Goal: Information Seeking & Learning: Learn about a topic

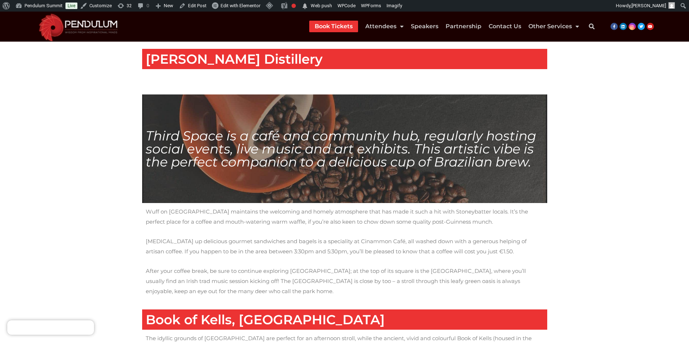
scroll to position [548, 0]
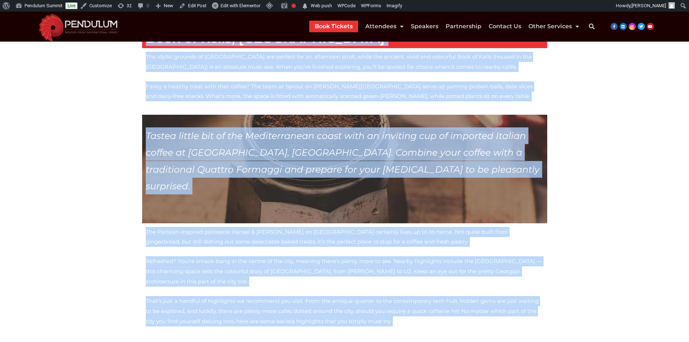
scroll to position [901, 0]
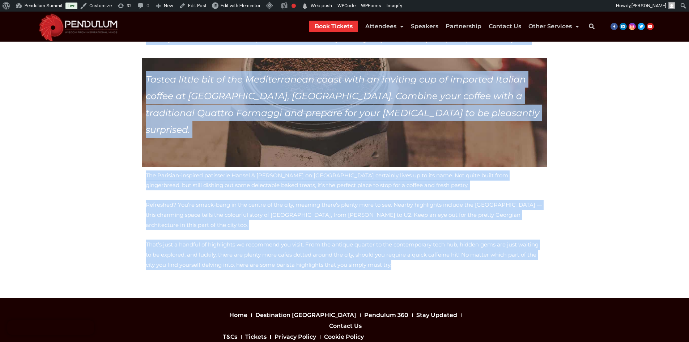
drag, startPoint x: 147, startPoint y: 240, endPoint x: 366, endPoint y: 214, distance: 220.7
copy div "Need a Coffee Break? Exploring a city like Dublin is always an exciting experie…"
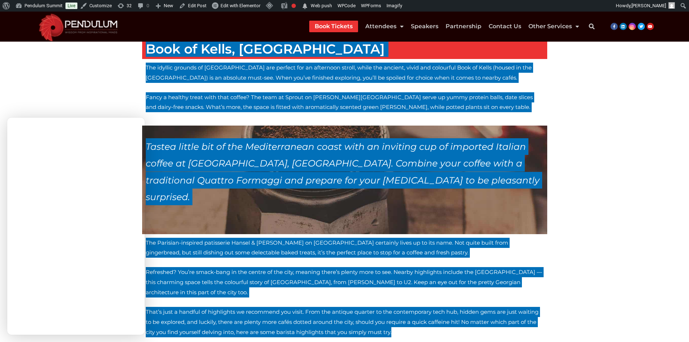
scroll to position [720, 0]
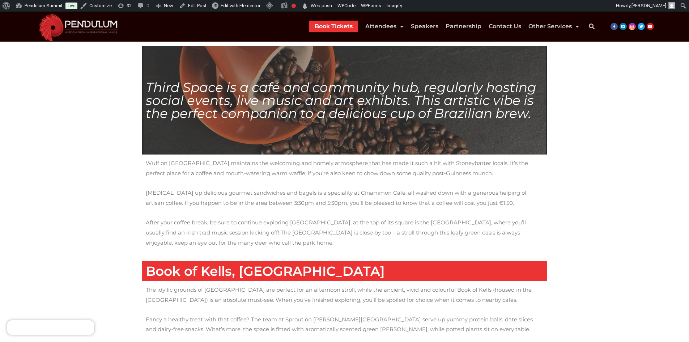
scroll to position [757, 0]
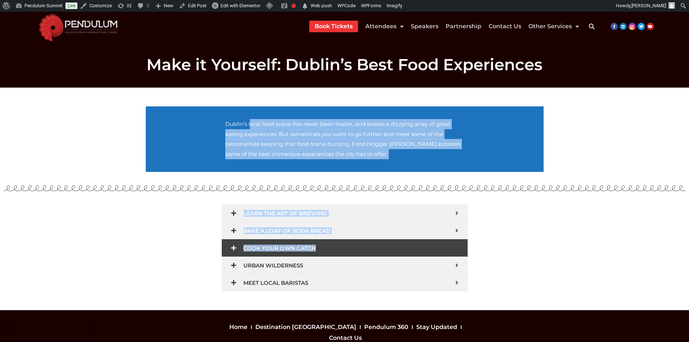
drag, startPoint x: 217, startPoint y: 118, endPoint x: 376, endPoint y: 242, distance: 201.3
click at [378, 246] on div "Dublin’s local food scene has never been livelier, and boasts a dizzying array …" at bounding box center [344, 199] width 405 height 192
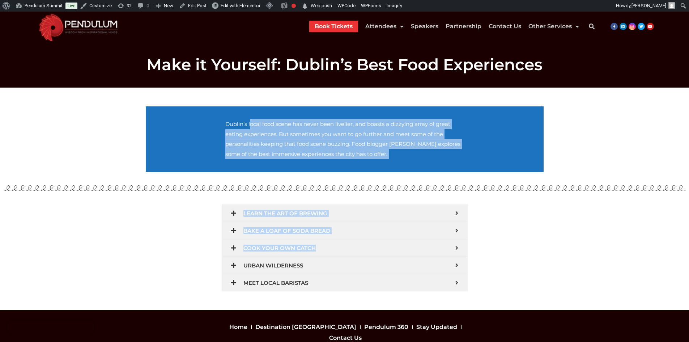
click at [184, 122] on section "Dublin’s local food scene has never been livelier, and boasts a dizzying array …" at bounding box center [345, 138] width 398 height 65
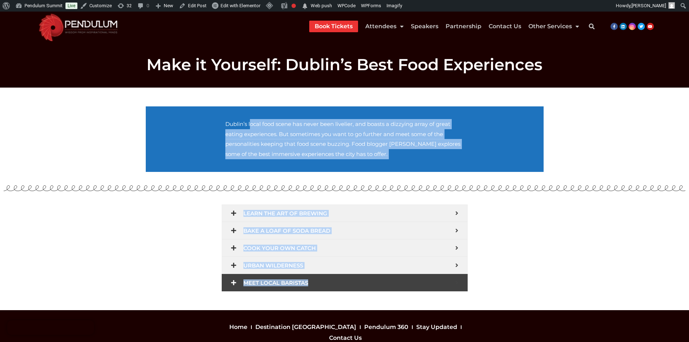
drag, startPoint x: 217, startPoint y: 123, endPoint x: 443, endPoint y: 287, distance: 279.7
click at [443, 287] on div "Dublin’s local food scene has never been livelier, and boasts a dizzying array …" at bounding box center [344, 199] width 405 height 192
copy div "Dublin’s local food scene has never been livelier, and boasts a dizzying array …"
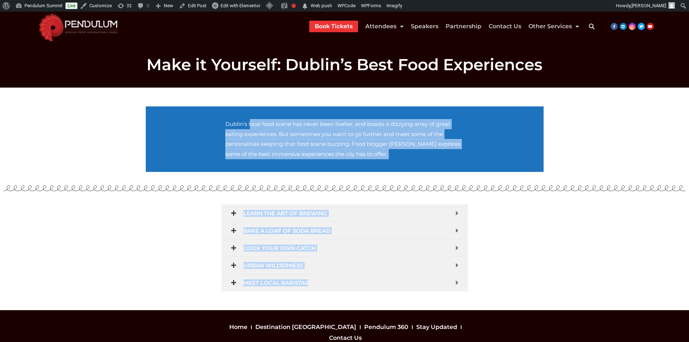
click at [512, 231] on section "LEARN THE ART OF BREWING Many tourists visiting Dublin will take a walk through…" at bounding box center [344, 248] width 405 height 94
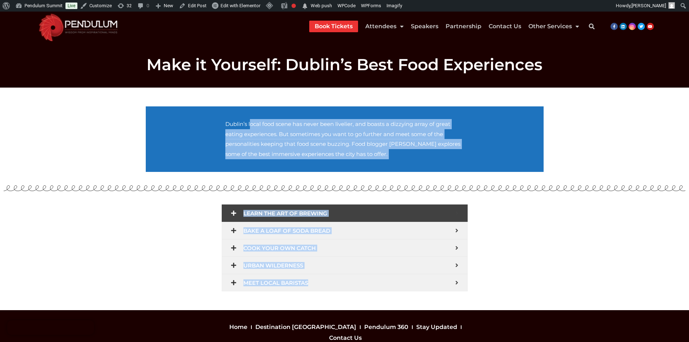
click at [460, 213] on div "LEARN THE ART OF BREWING" at bounding box center [345, 212] width 246 height 17
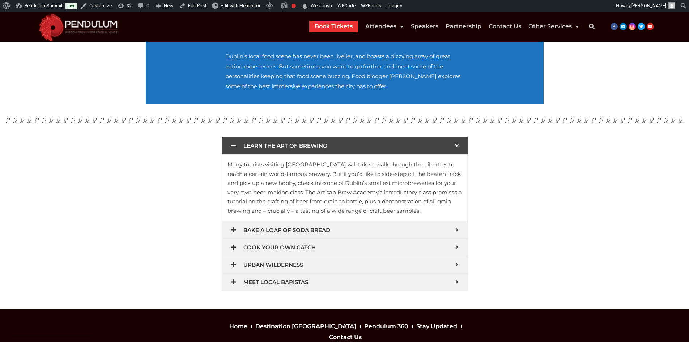
scroll to position [72, 0]
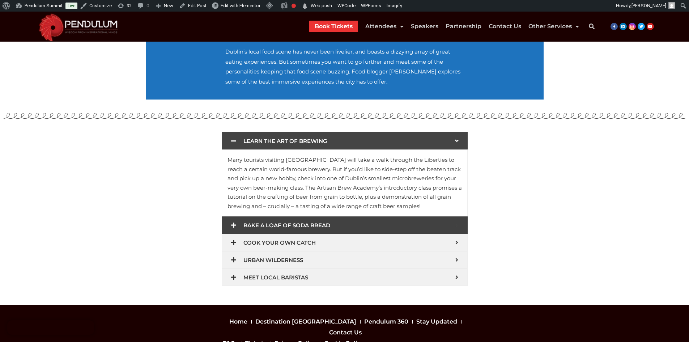
click at [454, 227] on span "BAKE A LOAF OF SODA BREAD" at bounding box center [349, 224] width 212 height 5
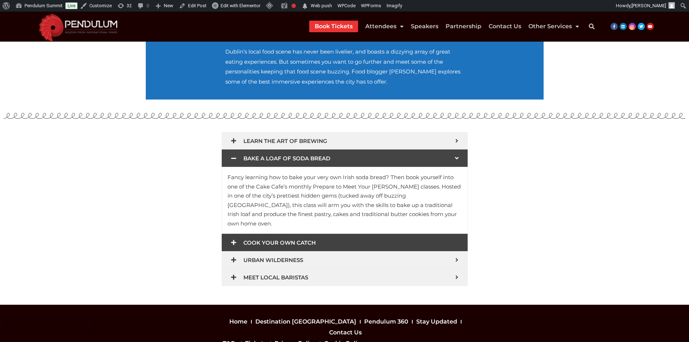
click at [455, 237] on div "COOK YOUR OWN CATCH" at bounding box center [345, 242] width 246 height 17
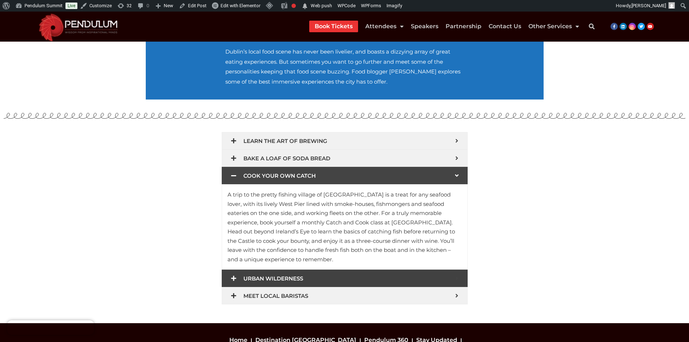
click at [452, 269] on div "URBAN WILDERNESS" at bounding box center [345, 277] width 246 height 17
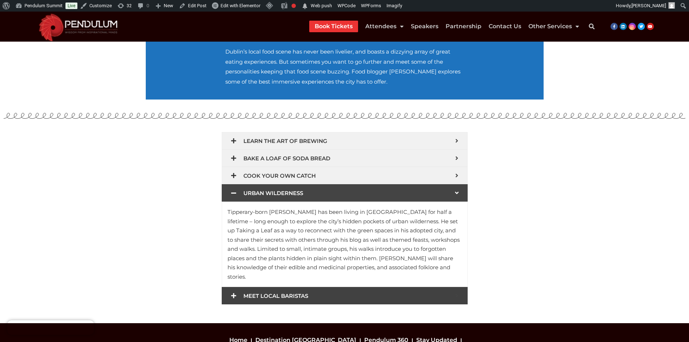
click at [453, 293] on span "MEET LOCAL BARISTAS" at bounding box center [349, 295] width 212 height 5
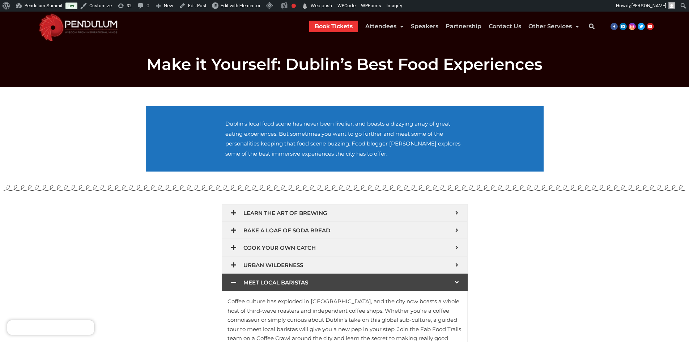
scroll to position [0, 0]
click at [183, 273] on section "LEARN THE ART OF BREWING Many tourists visiting Dublin will take a walk through…" at bounding box center [344, 286] width 405 height 170
click at [178, 231] on section "LEARN THE ART OF BREWING Many tourists visiting Dublin will take a walk through…" at bounding box center [344, 286] width 405 height 170
click at [208, 239] on section "LEARN THE ART OF BREWING Many tourists visiting Dublin will take a walk through…" at bounding box center [344, 286] width 405 height 170
click at [233, 282] on icon at bounding box center [233, 283] width 5 height 6
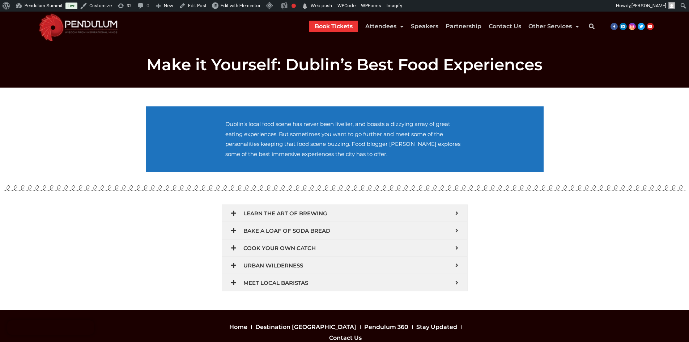
click at [498, 251] on section "LEARN THE ART OF BREWING Many tourists visiting Dublin will take a walk through…" at bounding box center [344, 248] width 405 height 94
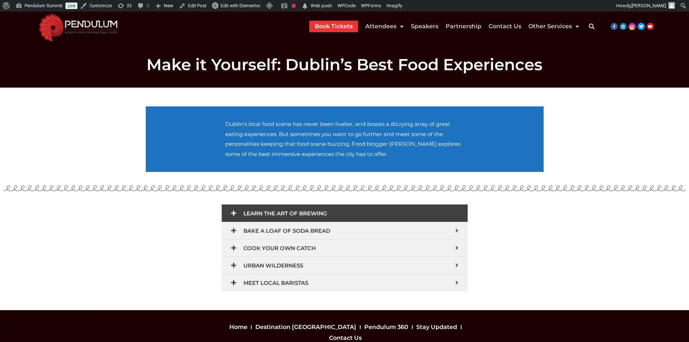
click at [281, 210] on span "LEARN THE ART OF BREWING" at bounding box center [349, 212] width 212 height 5
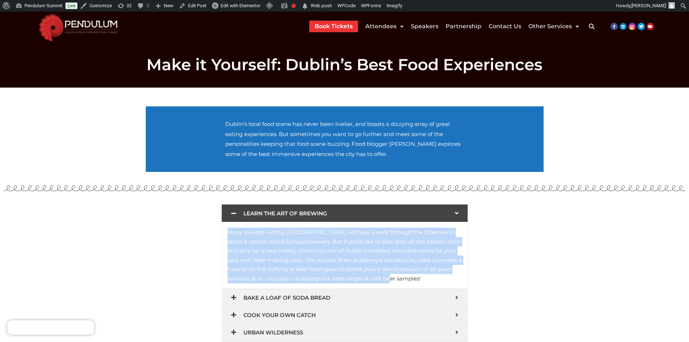
drag, startPoint x: 225, startPoint y: 232, endPoint x: 255, endPoint y: 276, distance: 53.5
click at [255, 276] on div "Many tourists visiting Dublin will take a walk through the Liberties to reach a…" at bounding box center [345, 255] width 246 height 67
copy div "Many tourists visiting Dublin will take a walk through the Liberties to reach a…"
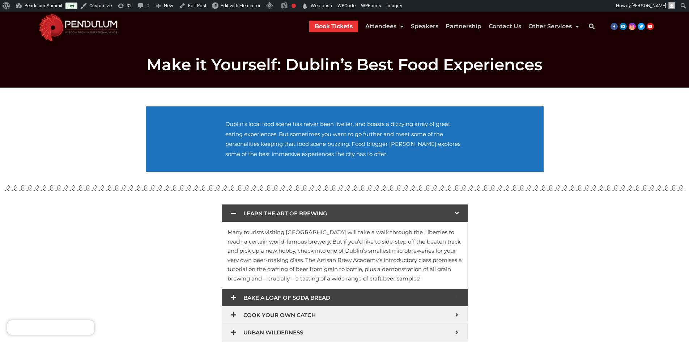
click at [378, 291] on div "BAKE A LOAF OF SODA BREAD" at bounding box center [345, 297] width 246 height 17
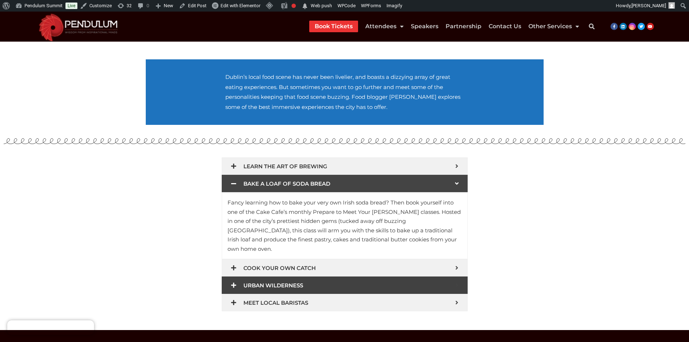
scroll to position [72, 0]
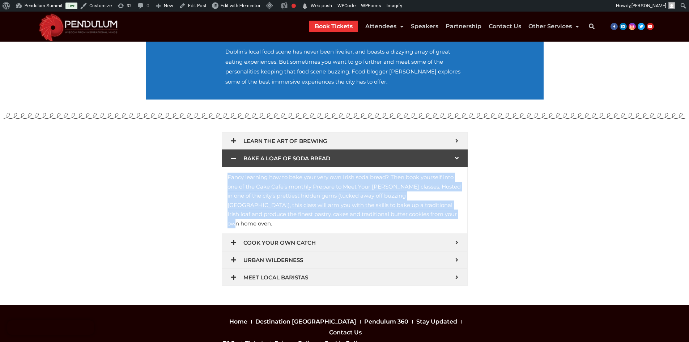
drag, startPoint x: 305, startPoint y: 222, endPoint x: 219, endPoint y: 180, distance: 95.1
click at [219, 180] on div "LEARN THE ART OF BREWING Many tourists visiting Dublin will take a walk through…" at bounding box center [344, 208] width 253 height 161
copy div "Fancy learning how to bake your very own Irish soda bread? Then book yourself i…"
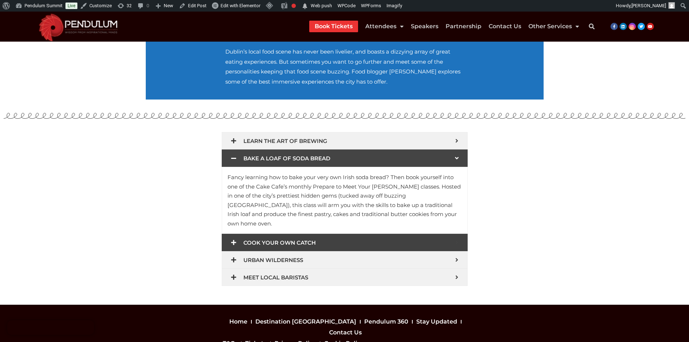
click at [280, 240] on span "COOK YOUR OWN CATCH" at bounding box center [349, 242] width 212 height 5
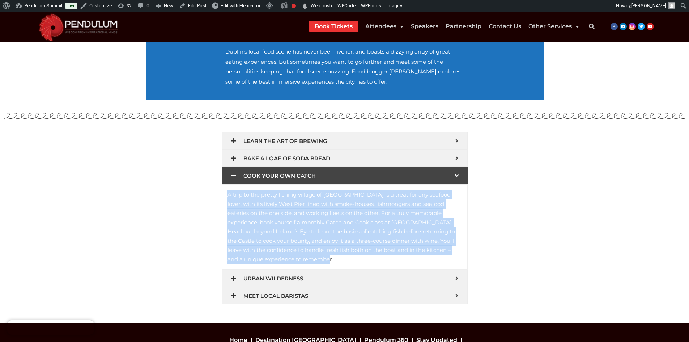
drag, startPoint x: 329, startPoint y: 253, endPoint x: 225, endPoint y: 193, distance: 119.7
click at [225, 193] on div "A trip to the pretty fishing village of Howth is a treat for any seafood lover,…" at bounding box center [345, 226] width 246 height 85
copy div "A trip to the pretty fishing village of Howth is a treat for any seafood lover,…"
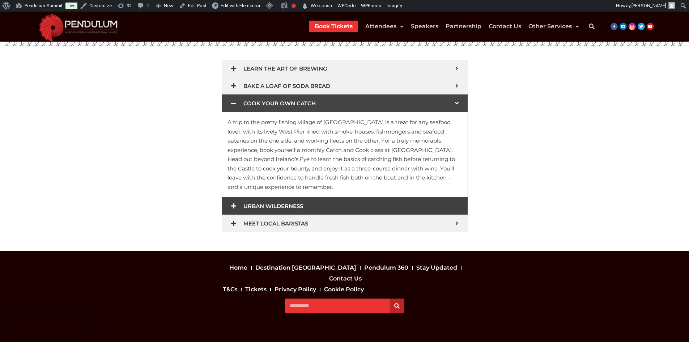
click at [264, 203] on span "URBAN WILDERNESS" at bounding box center [349, 205] width 212 height 5
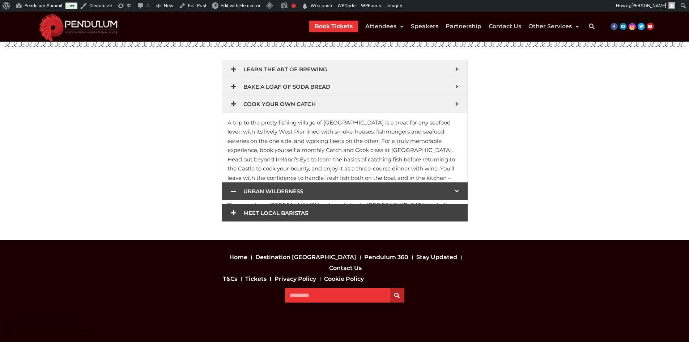
scroll to position [139, 0]
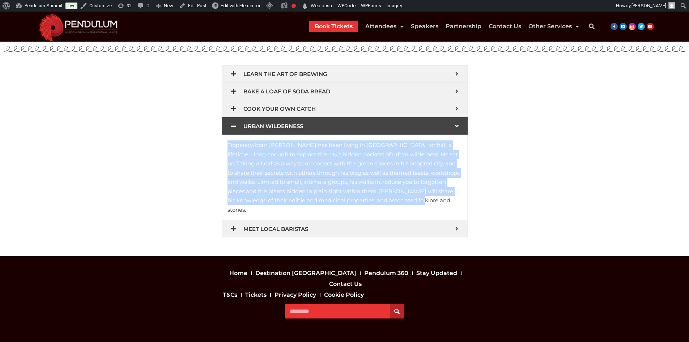
drag, startPoint x: 225, startPoint y: 144, endPoint x: 459, endPoint y: 191, distance: 238.7
click at [460, 191] on div "Tipperary-born Miceál Murray has been living in Dublin for half a lifetime – lo…" at bounding box center [345, 177] width 246 height 85
copy div "Tipperary-born Miceál Murray has been living in Dublin for half a lifetime – lo…"
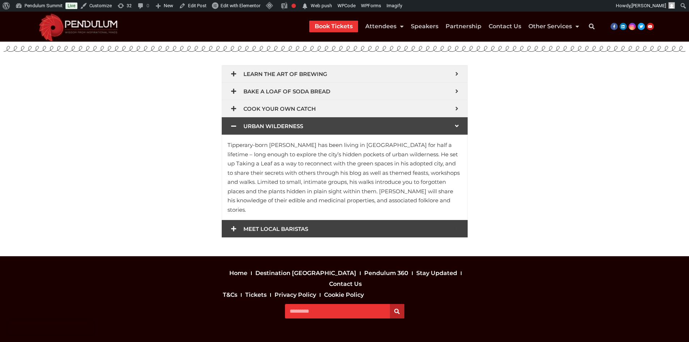
click at [289, 220] on div "MEET LOCAL BARISTAS" at bounding box center [345, 228] width 246 height 17
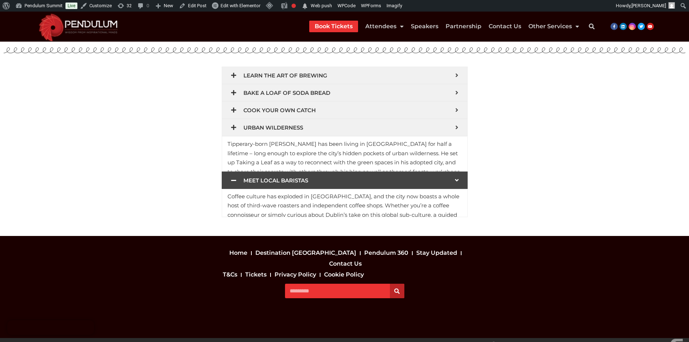
scroll to position [138, 0]
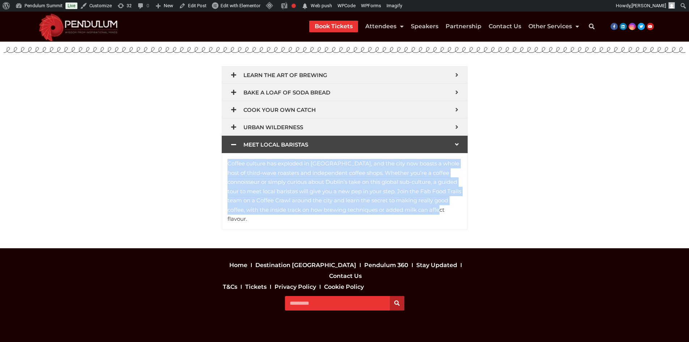
drag, startPoint x: 226, startPoint y: 161, endPoint x: 290, endPoint y: 206, distance: 77.9
click at [290, 206] on div "Coffee culture has exploded in Dublin, and the city now boasts a whole host of …" at bounding box center [345, 191] width 246 height 76
copy div "Coffee culture has exploded in Dublin, and the city now boasts a whole host of …"
click at [129, 186] on section "Dublin’s local food scene has never been livelier, and boasts a dizzying array …" at bounding box center [344, 98] width 689 height 299
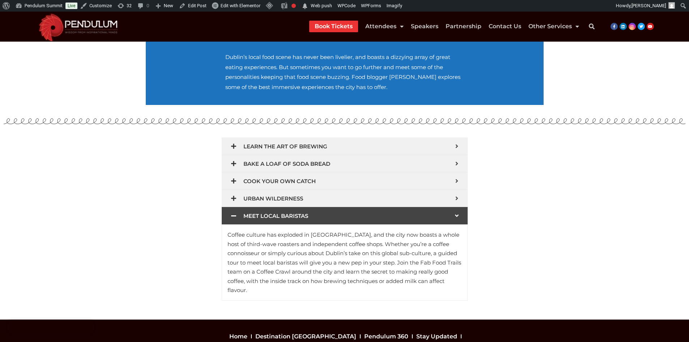
scroll to position [0, 0]
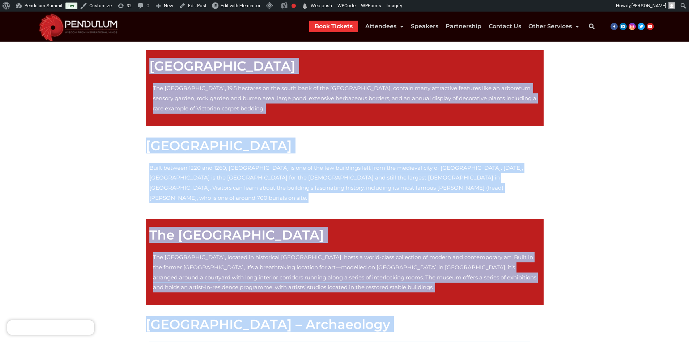
scroll to position [780, 0]
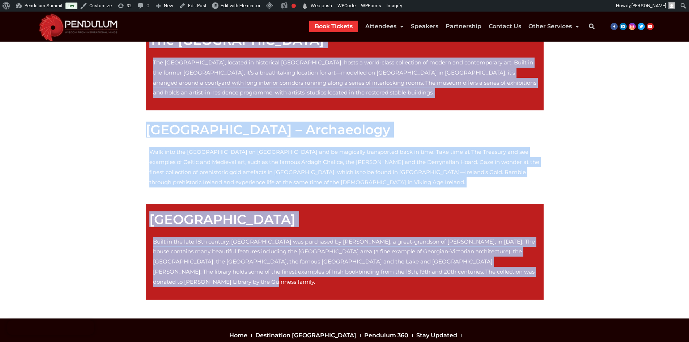
drag, startPoint x: 152, startPoint y: 118, endPoint x: 361, endPoint y: 204, distance: 226.2
copy div "The Guinness Storehouse has retained the top spot for a third consecutive year …"
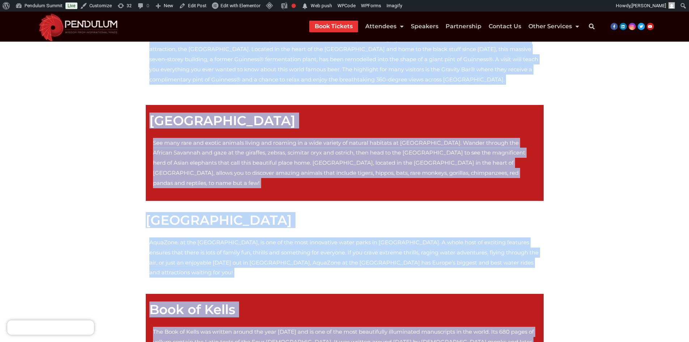
scroll to position [0, 0]
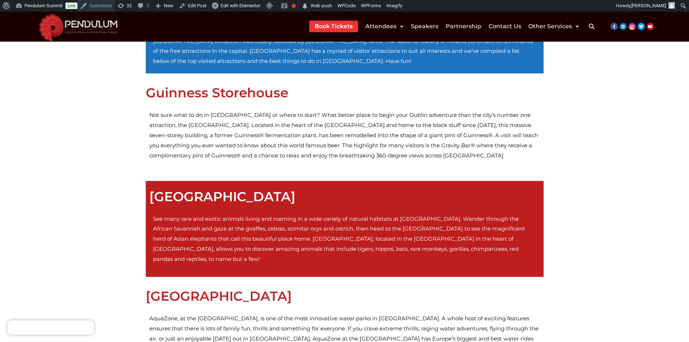
scroll to position [72, 0]
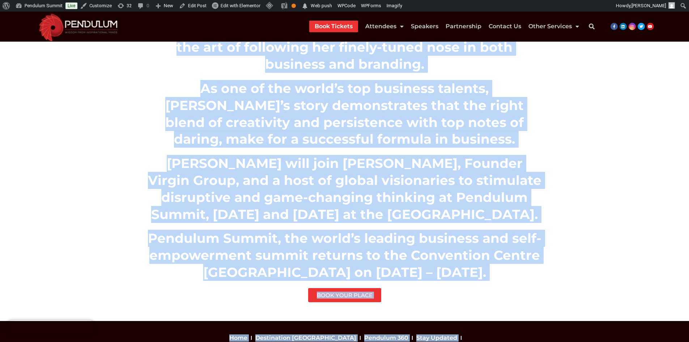
scroll to position [225, 0]
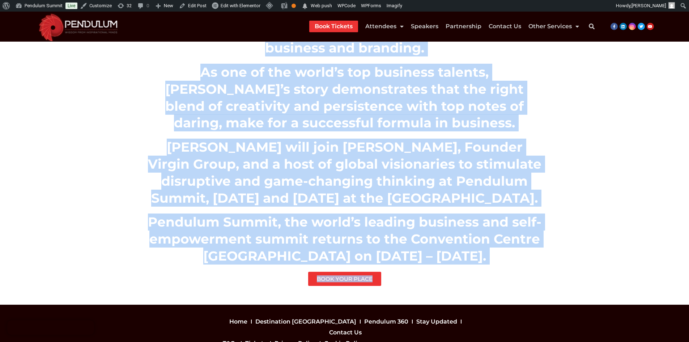
drag, startPoint x: 146, startPoint y: 71, endPoint x: 394, endPoint y: 222, distance: 289.8
click at [394, 222] on div "We are excited to announce that renowned Fragrance Designer and Entrepreneur, J…" at bounding box center [344, 91] width 405 height 396
copy div "We are excited to announce that renowned Fragrance Designer and Entrepreneur, J…"
click at [60, 200] on section "We are excited to announce that renowned Fragrance Designer and Entrepreneur, J…" at bounding box center [344, 91] width 689 height 426
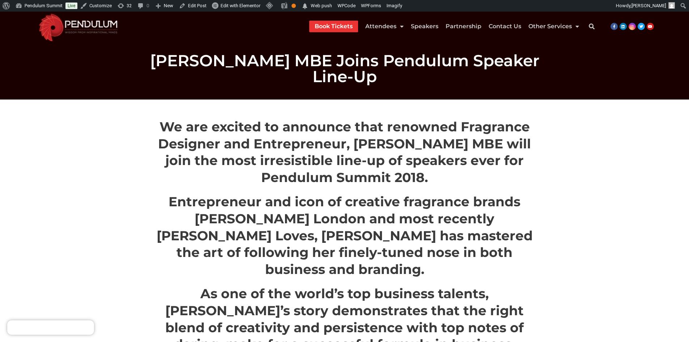
scroll to position [0, 0]
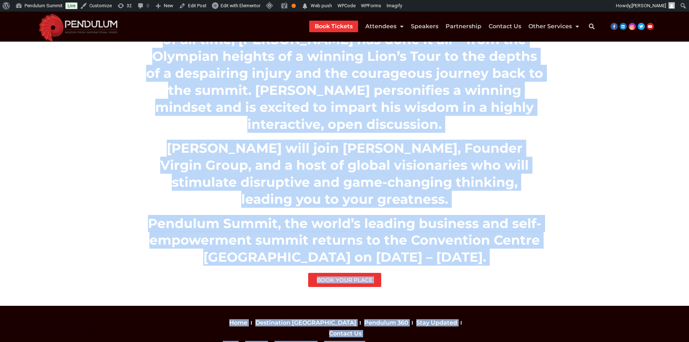
scroll to position [309, 0]
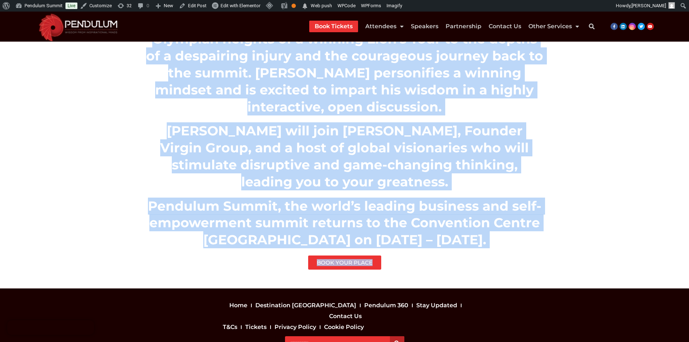
drag, startPoint x: 150, startPoint y: 132, endPoint x: 403, endPoint y: 209, distance: 264.6
click at [403, 209] on div "We are so excited to announce our friend and sports icon [PERSON_NAME] to the r…" at bounding box center [344, 41] width 405 height 464
copy div "Lo ips do sitamet co adipisci eli seddoe tem incidi utla Etdo M’Aliquae ad min …"
click at [108, 188] on section "We are so excited to announce our friend and sports icon [PERSON_NAME] to the r…" at bounding box center [344, 41] width 689 height 494
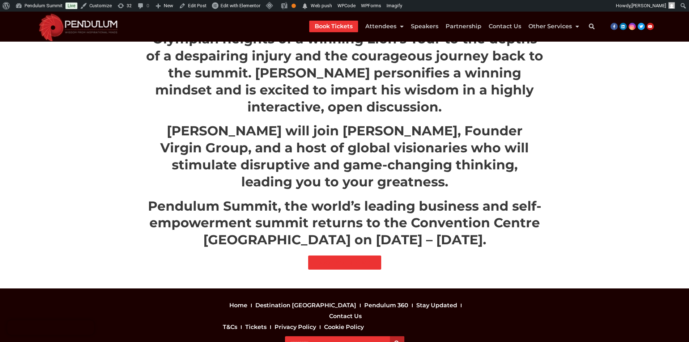
drag, startPoint x: 113, startPoint y: 188, endPoint x: 605, endPoint y: 171, distance: 491.8
click at [605, 171] on section "We are so excited to announce our friend and sports icon [PERSON_NAME] to the r…" at bounding box center [344, 41] width 689 height 494
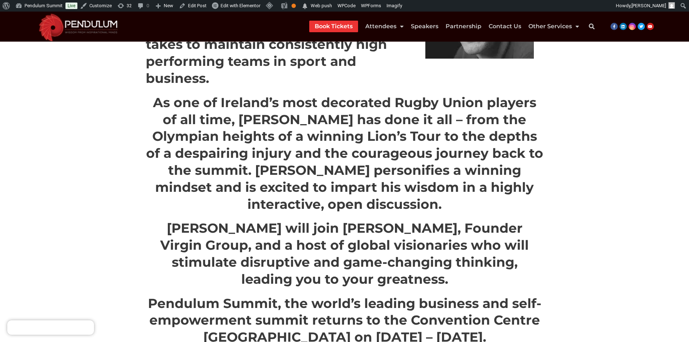
scroll to position [217, 0]
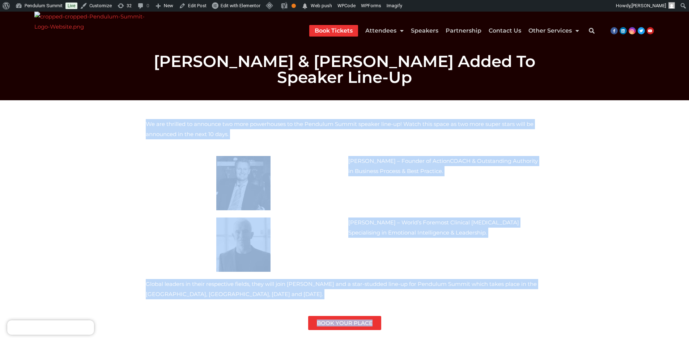
scroll to position [48, 0]
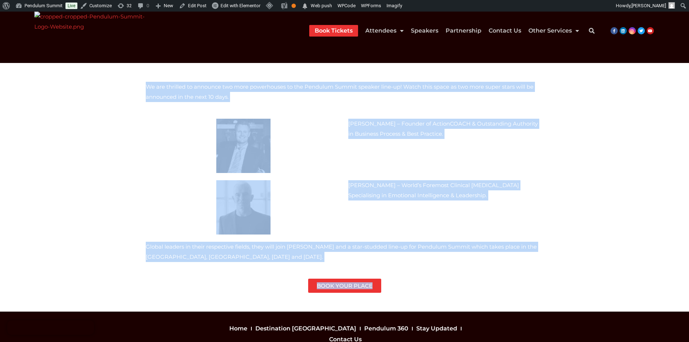
drag, startPoint x: 143, startPoint y: 134, endPoint x: 383, endPoint y: 284, distance: 282.9
click at [383, 285] on div "We are thrilled to announce two more powerhouses to the Pendulum Summit speaker…" at bounding box center [344, 187] width 405 height 218
copy div "We are thrilled to announce two more powerhouses to the Pendulum Summit speaker…"
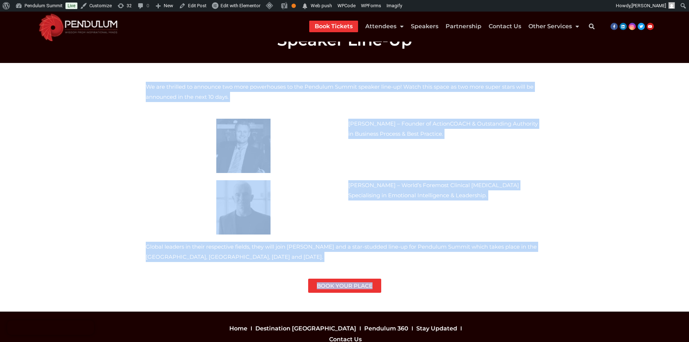
click at [220, 130] on img at bounding box center [243, 146] width 54 height 54
click at [188, 156] on div at bounding box center [243, 146] width 195 height 54
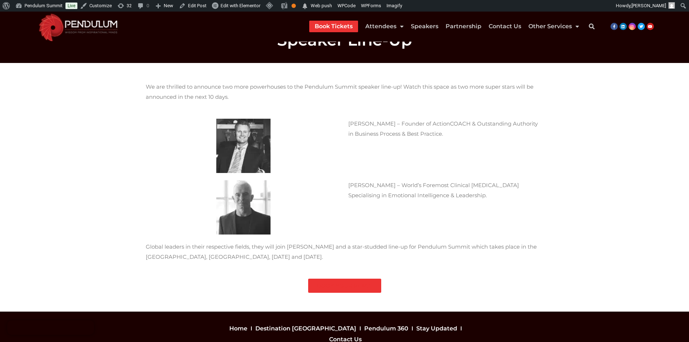
drag, startPoint x: 214, startPoint y: 154, endPoint x: 187, endPoint y: 180, distance: 36.6
click at [170, 188] on div at bounding box center [243, 207] width 195 height 54
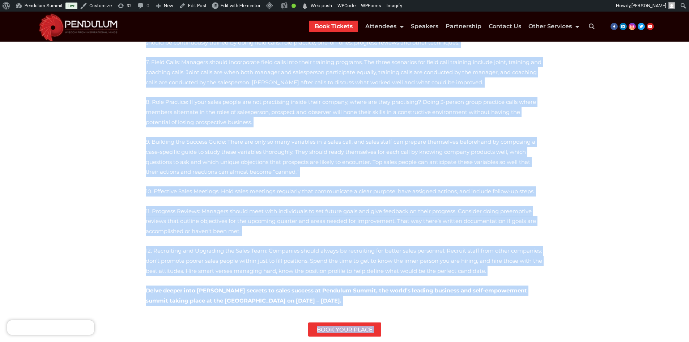
scroll to position [496, 0]
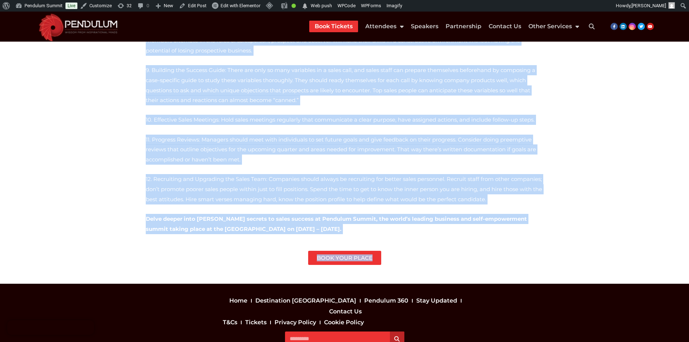
drag, startPoint x: 163, startPoint y: 117, endPoint x: 405, endPoint y: 208, distance: 258.4
copy div "“Focus on quality within your sales force, as they in turn will grow your sales…"
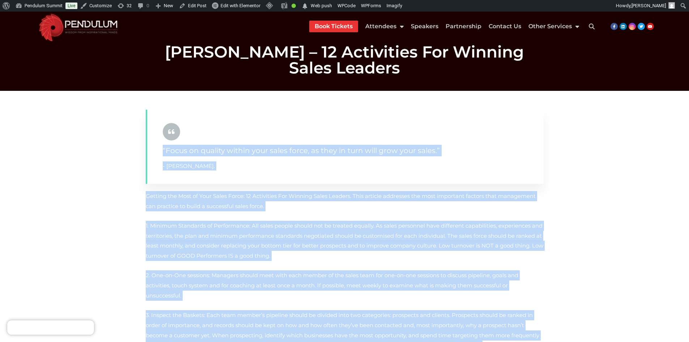
scroll to position [0, 0]
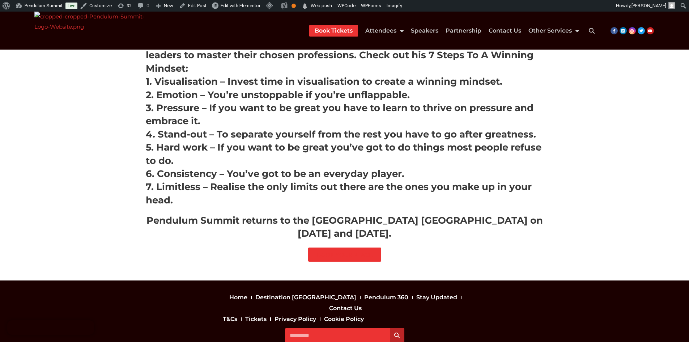
scroll to position [163, 0]
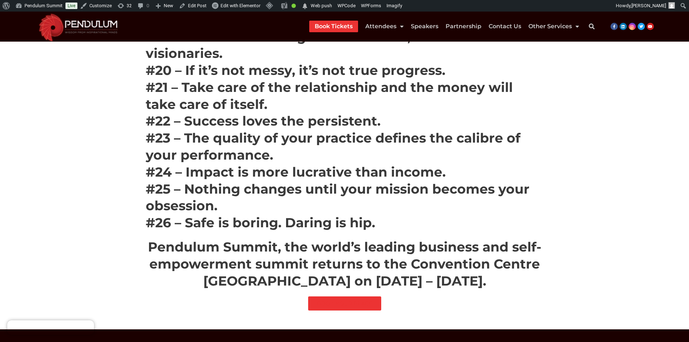
scroll to position [634, 0]
